Goal: Information Seeking & Learning: Learn about a topic

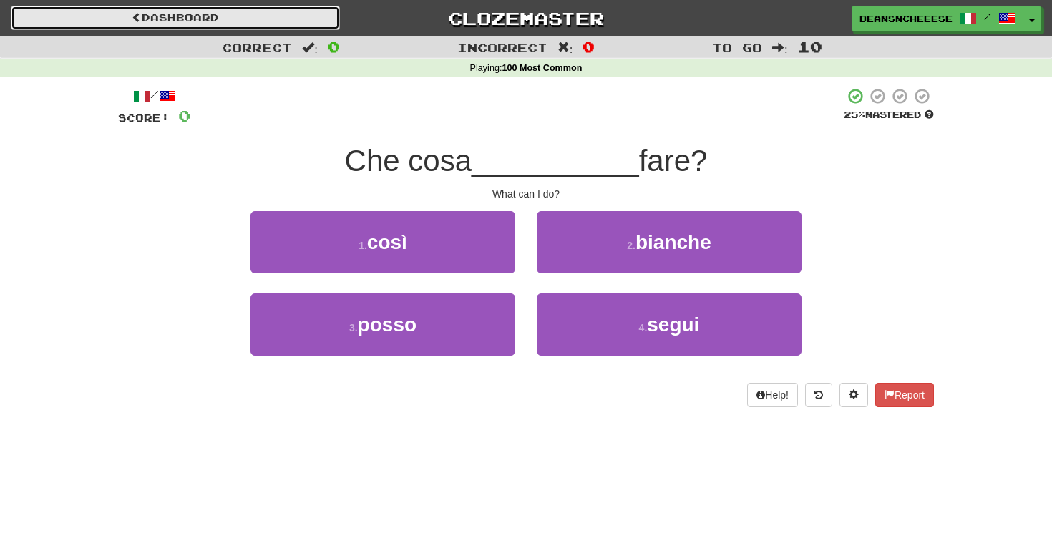
click at [252, 15] on link "Dashboard" at bounding box center [175, 18] width 329 height 24
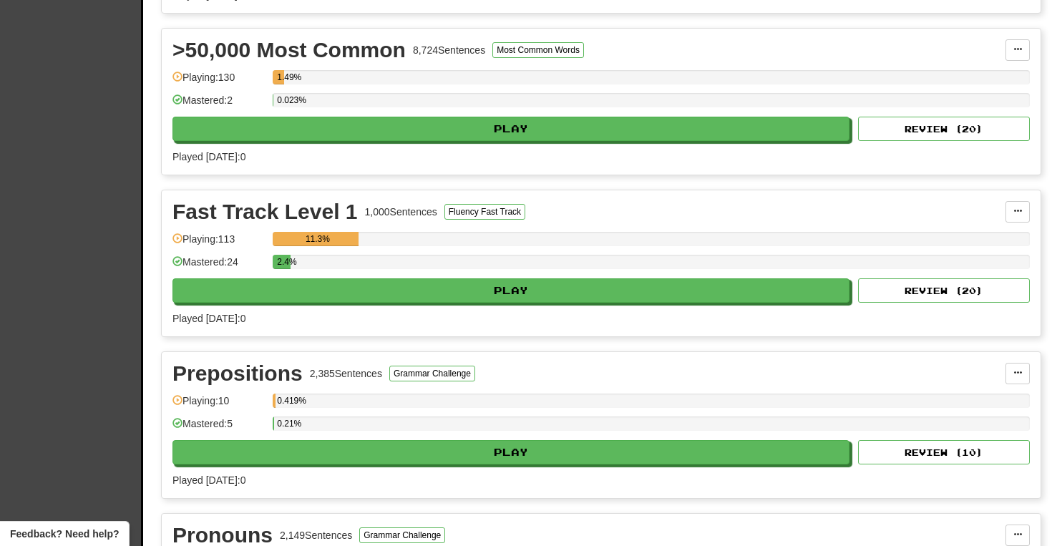
scroll to position [480, 0]
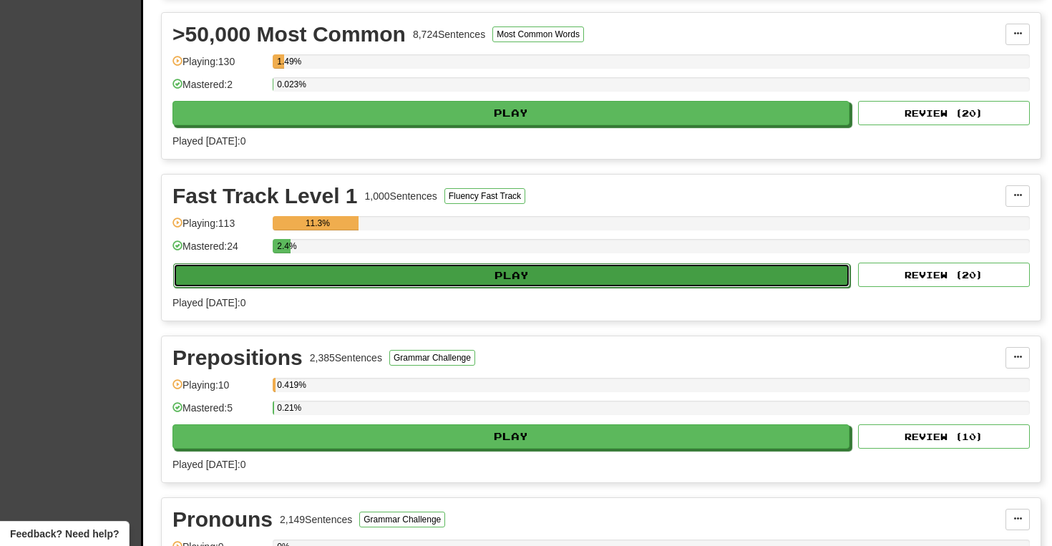
click at [307, 270] on button "Play" at bounding box center [511, 275] width 677 height 24
select select "**"
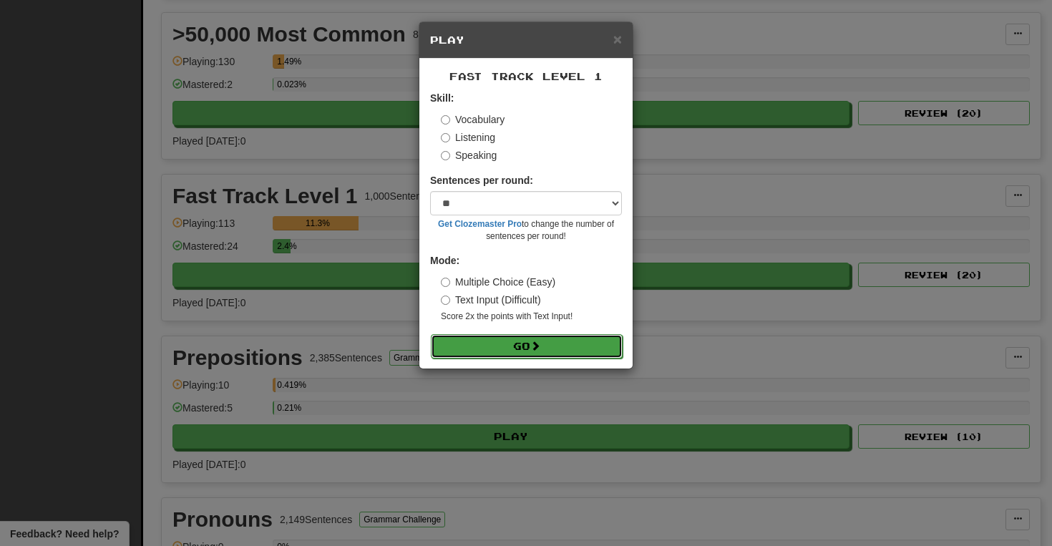
click at [524, 348] on button "Go" at bounding box center [527, 346] width 192 height 24
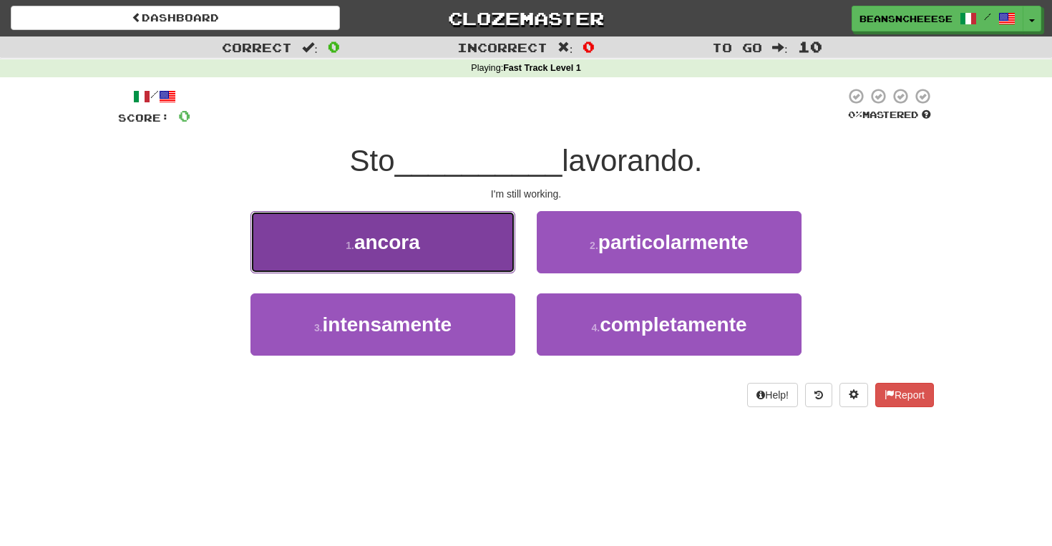
click at [456, 236] on button "1 . ancora" at bounding box center [383, 242] width 265 height 62
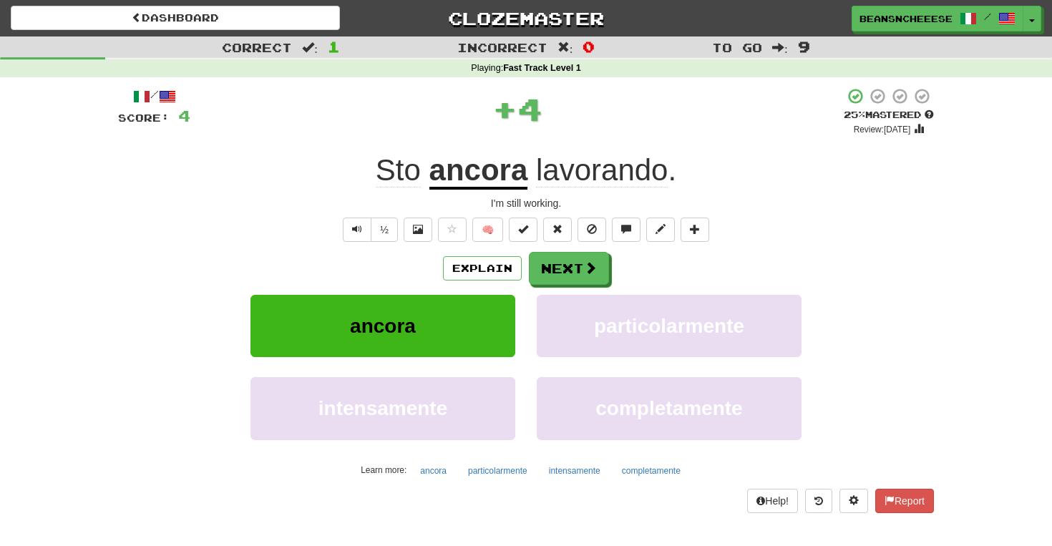
click at [535, 299] on div "particolarmente" at bounding box center [669, 336] width 286 height 82
click at [558, 294] on div "Explain Next ancora particolarmente intensamente completamente Learn more: anco…" at bounding box center [526, 367] width 816 height 230
click at [565, 282] on button "Next" at bounding box center [570, 269] width 80 height 33
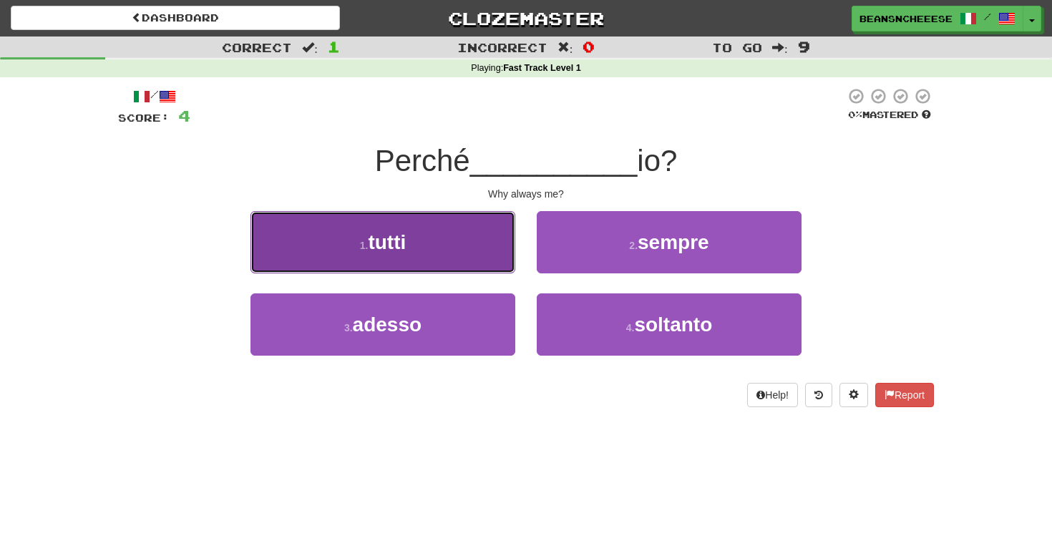
click at [483, 263] on button "1 . tutti" at bounding box center [383, 242] width 265 height 62
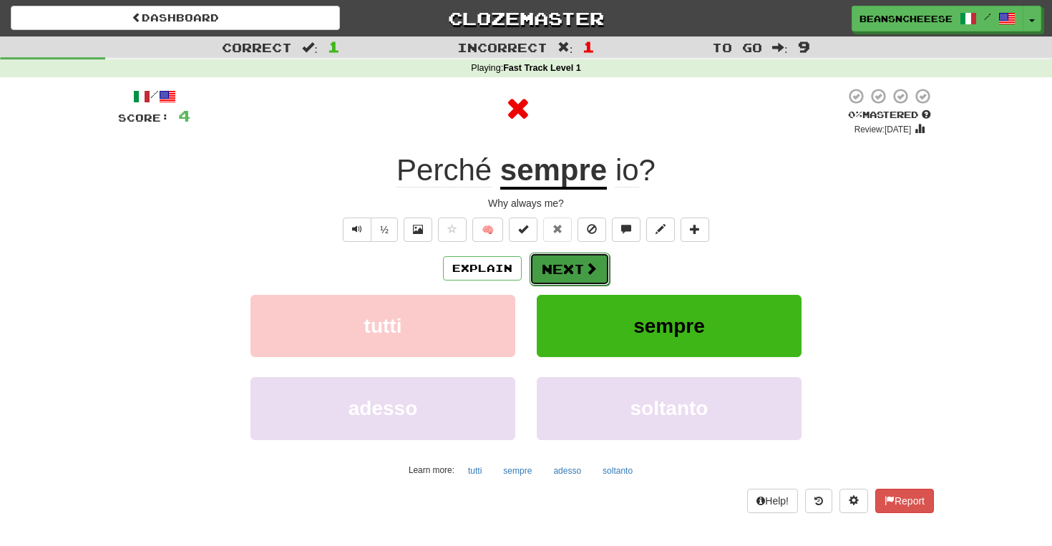
click at [571, 283] on button "Next" at bounding box center [570, 269] width 80 height 33
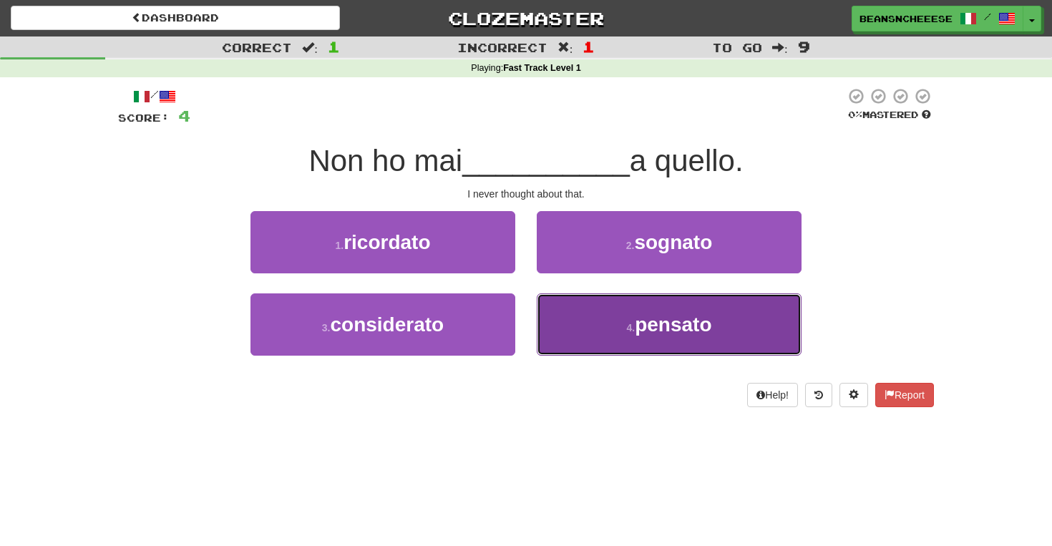
click at [593, 306] on button "4 . pensato" at bounding box center [669, 325] width 265 height 62
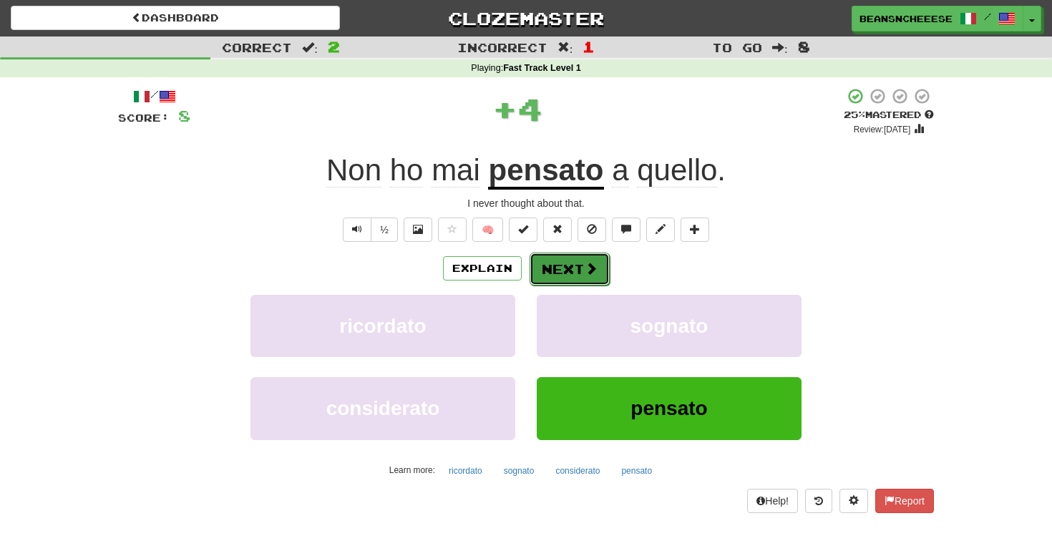
click at [570, 269] on button "Next" at bounding box center [570, 269] width 80 height 33
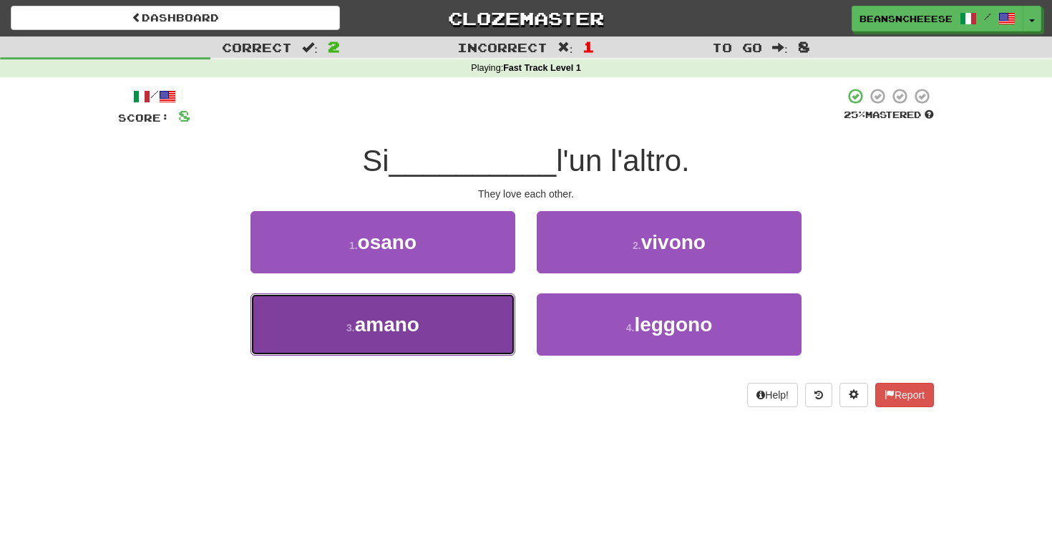
click at [483, 321] on button "3 . amano" at bounding box center [383, 325] width 265 height 62
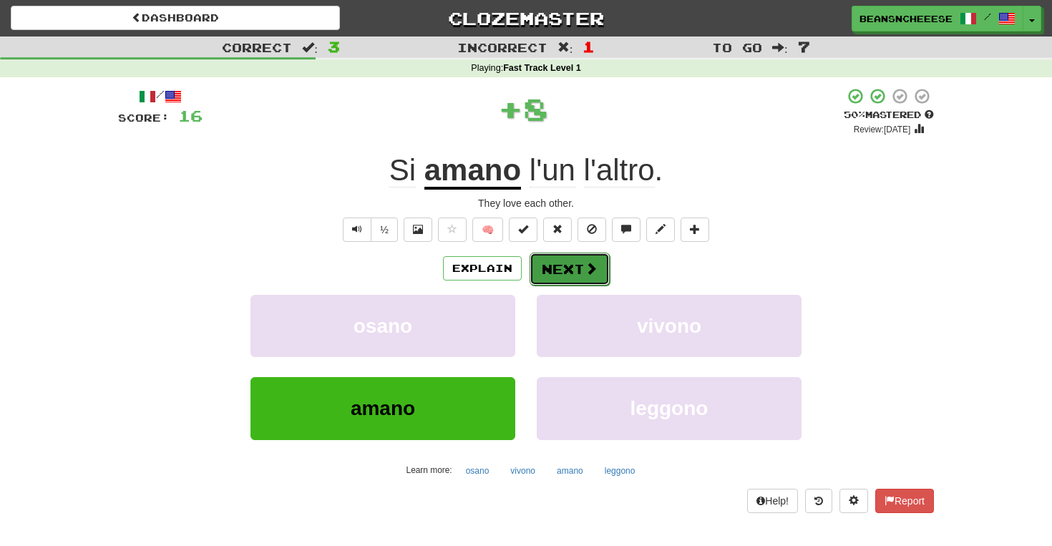
click at [571, 266] on button "Next" at bounding box center [570, 269] width 80 height 33
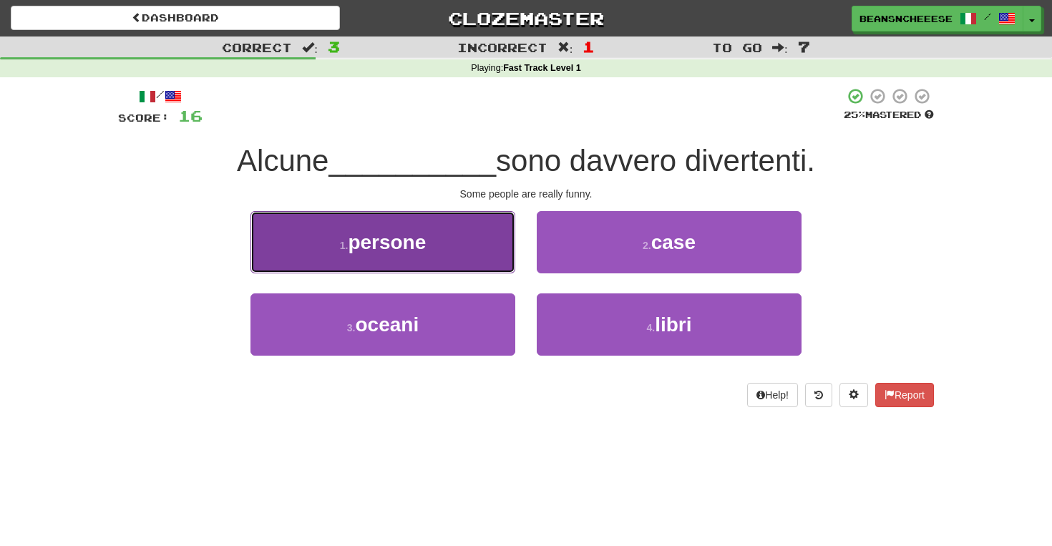
click at [490, 264] on button "1 . persone" at bounding box center [383, 242] width 265 height 62
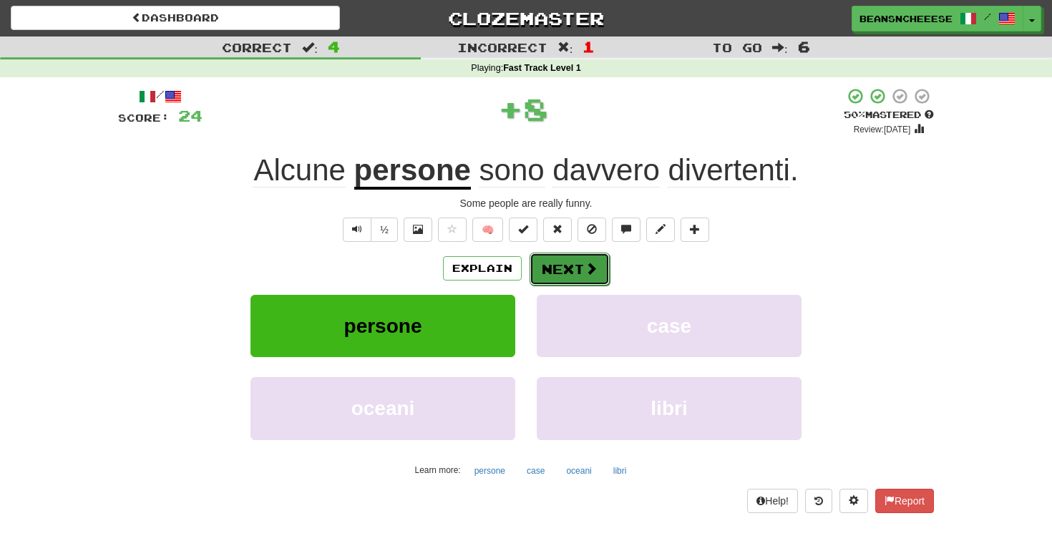
click at [559, 273] on button "Next" at bounding box center [570, 269] width 80 height 33
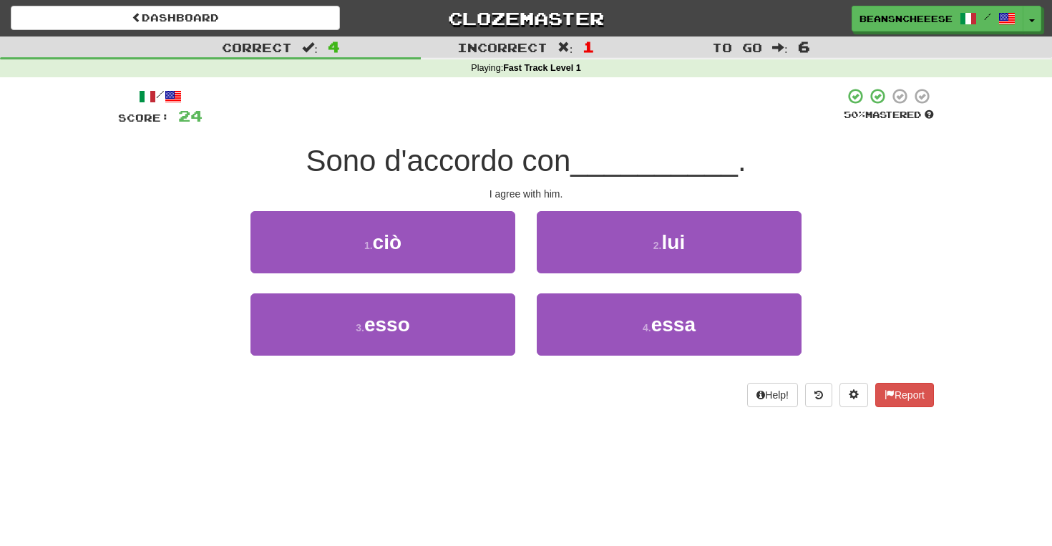
click at [559, 273] on div "2 . lui" at bounding box center [669, 252] width 286 height 82
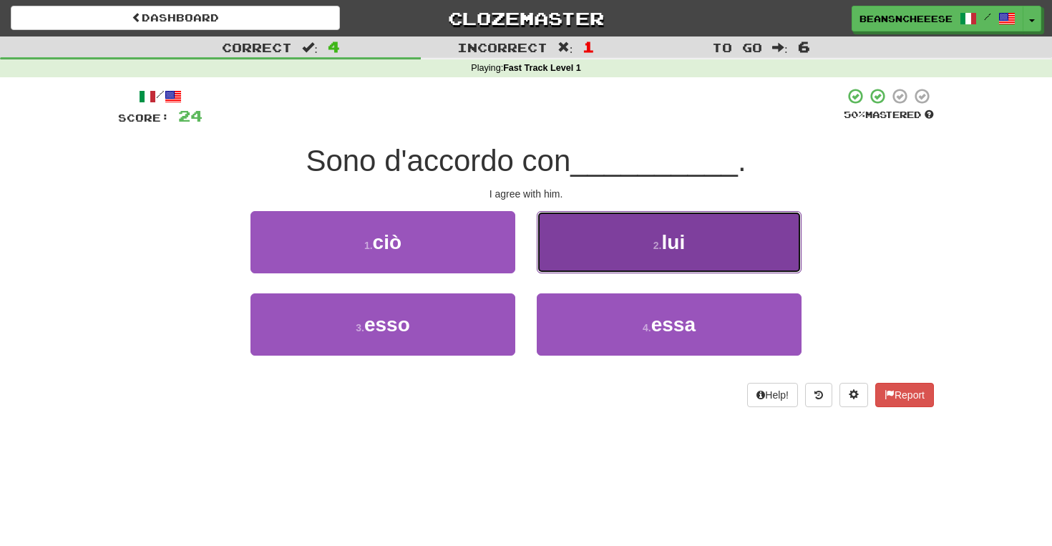
click at [568, 261] on button "2 . lui" at bounding box center [669, 242] width 265 height 62
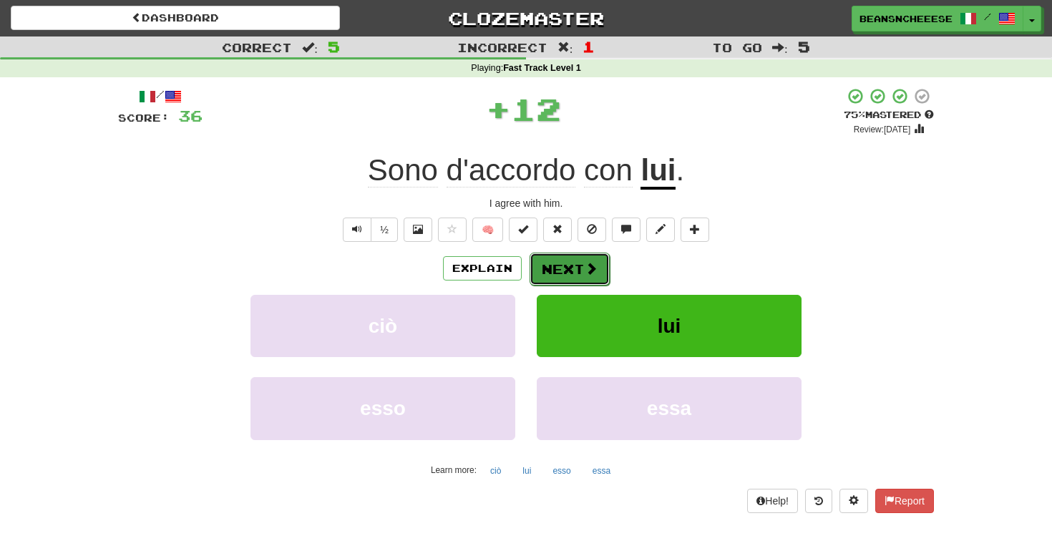
click at [550, 268] on button "Next" at bounding box center [570, 269] width 80 height 33
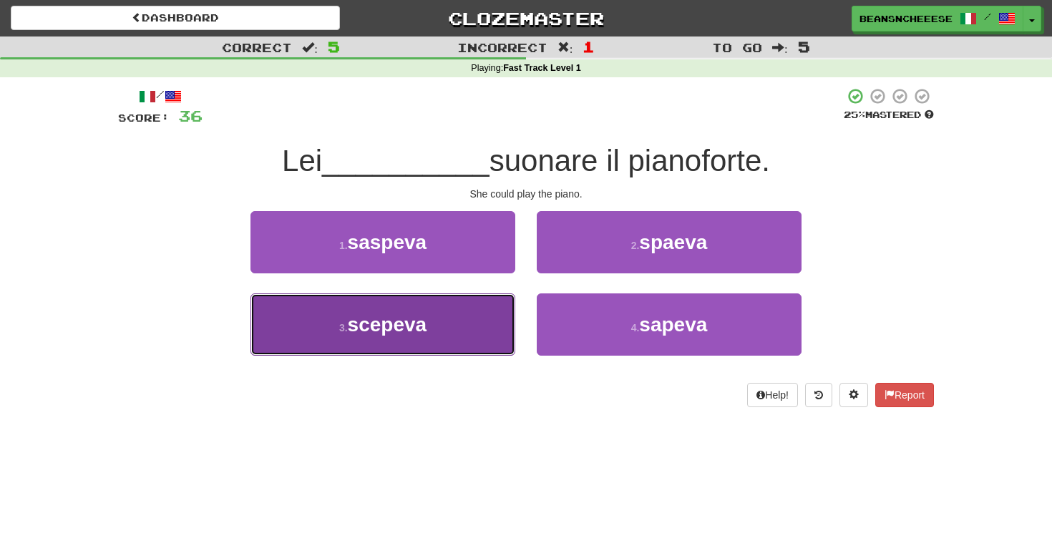
click at [483, 314] on button "3 . scepeva" at bounding box center [383, 325] width 265 height 62
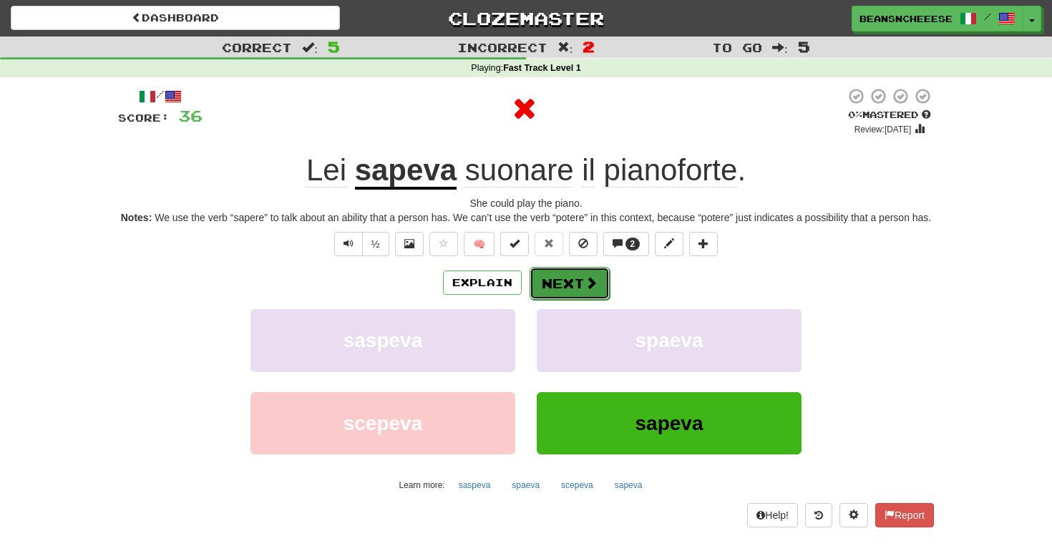
click at [587, 289] on span at bounding box center [591, 282] width 13 height 13
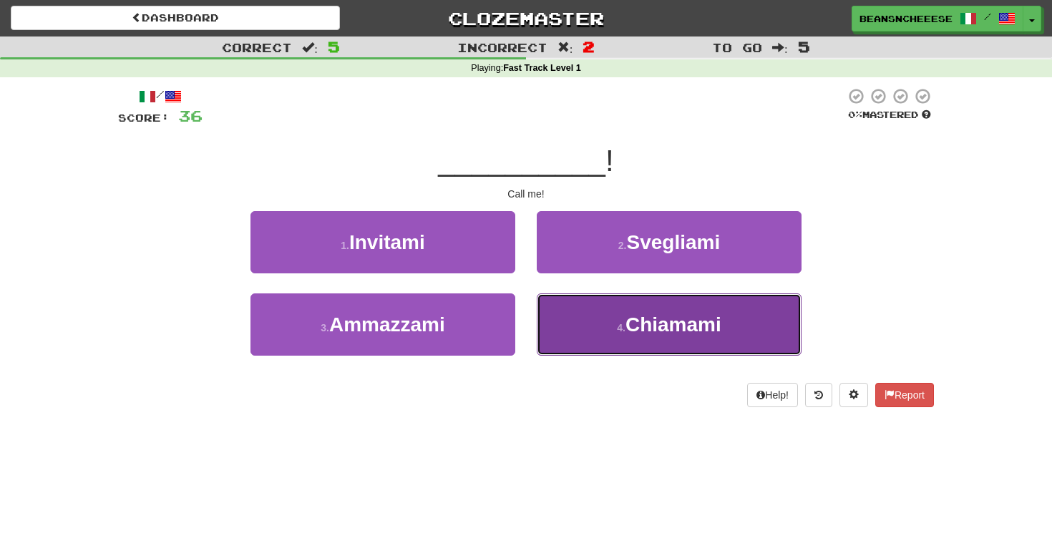
click at [584, 313] on button "4 . Chiamami" at bounding box center [669, 325] width 265 height 62
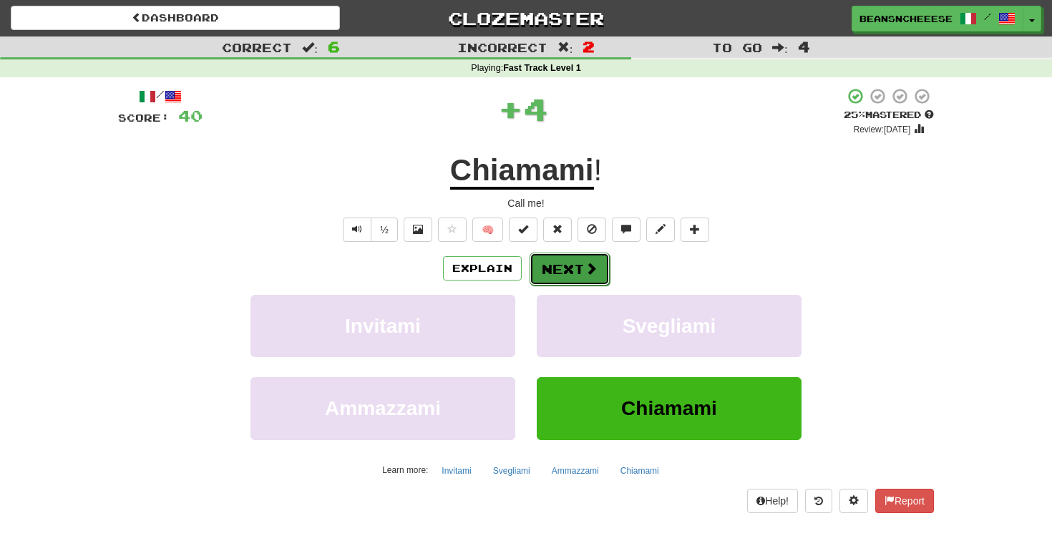
click at [565, 271] on button "Next" at bounding box center [570, 269] width 80 height 33
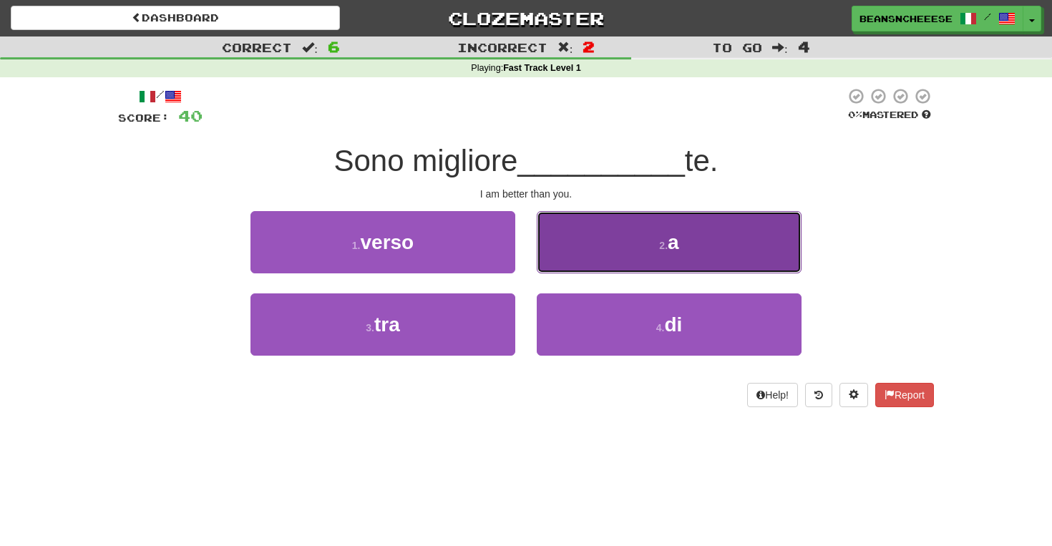
click at [563, 261] on button "2 . a" at bounding box center [669, 242] width 265 height 62
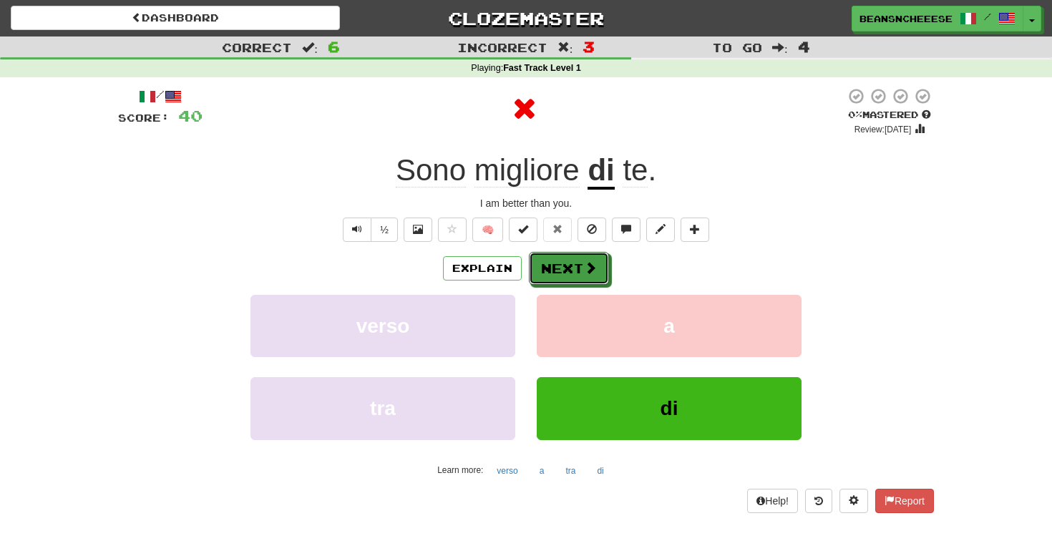
click at [563, 261] on button "Next" at bounding box center [569, 268] width 80 height 33
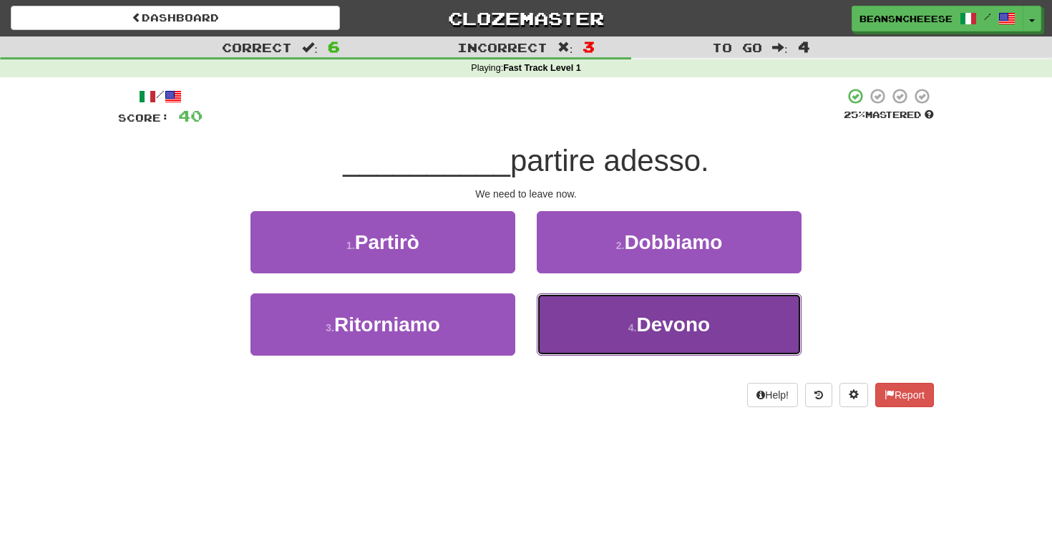
click at [571, 301] on button "4 . Devono" at bounding box center [669, 325] width 265 height 62
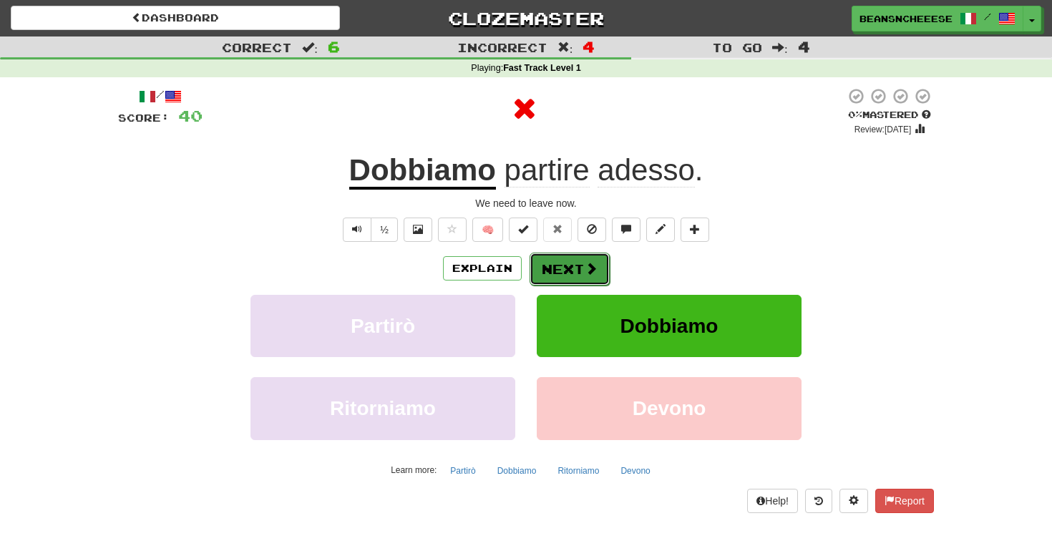
click at [568, 277] on button "Next" at bounding box center [570, 269] width 80 height 33
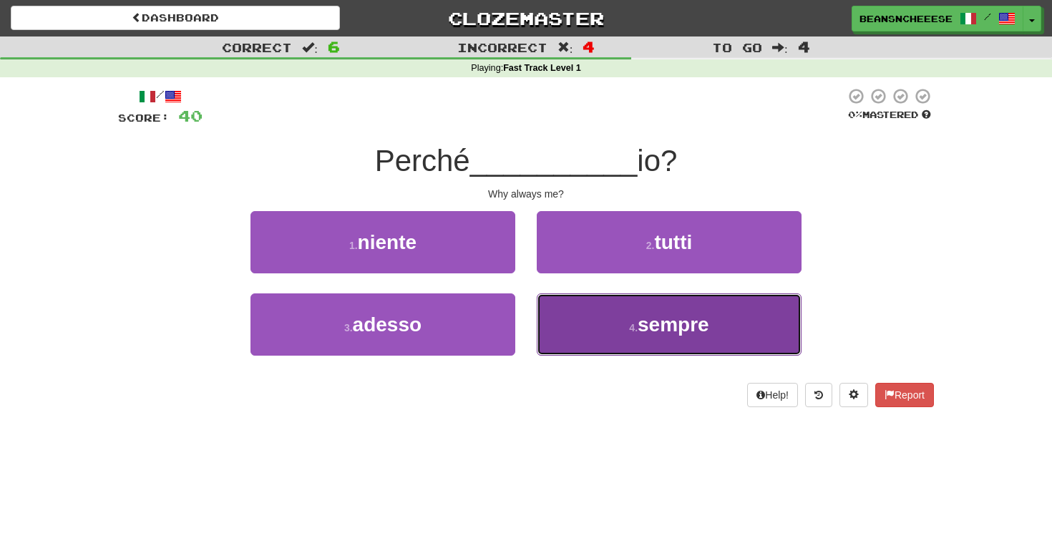
click at [586, 327] on button "4 . sempre" at bounding box center [669, 325] width 265 height 62
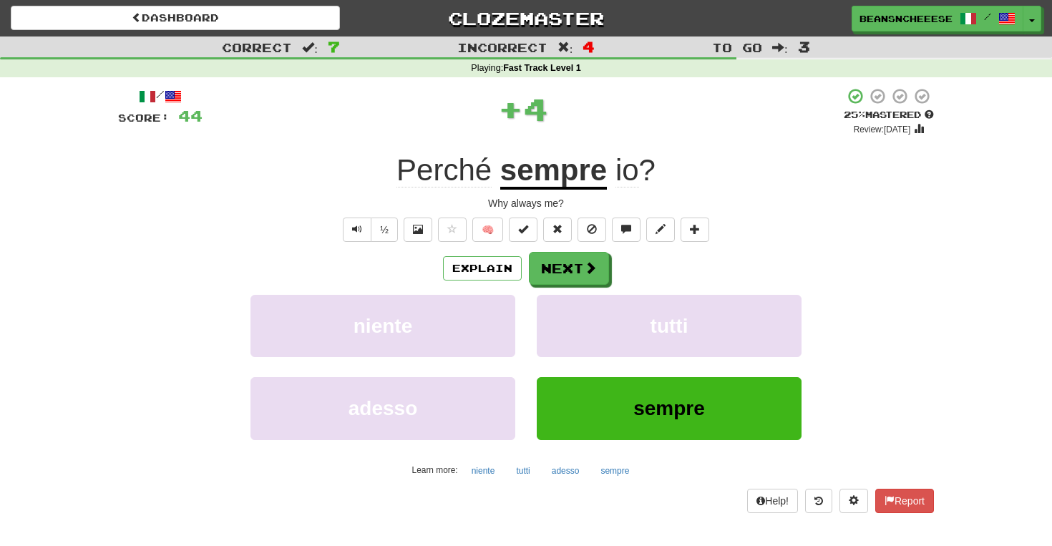
click at [545, 286] on div "Explain Next niente tutti adesso sempre Learn more: niente tutti adesso sempre" at bounding box center [526, 367] width 816 height 230
click at [548, 275] on button "Next" at bounding box center [570, 269] width 80 height 33
